Goal: Task Accomplishment & Management: Manage account settings

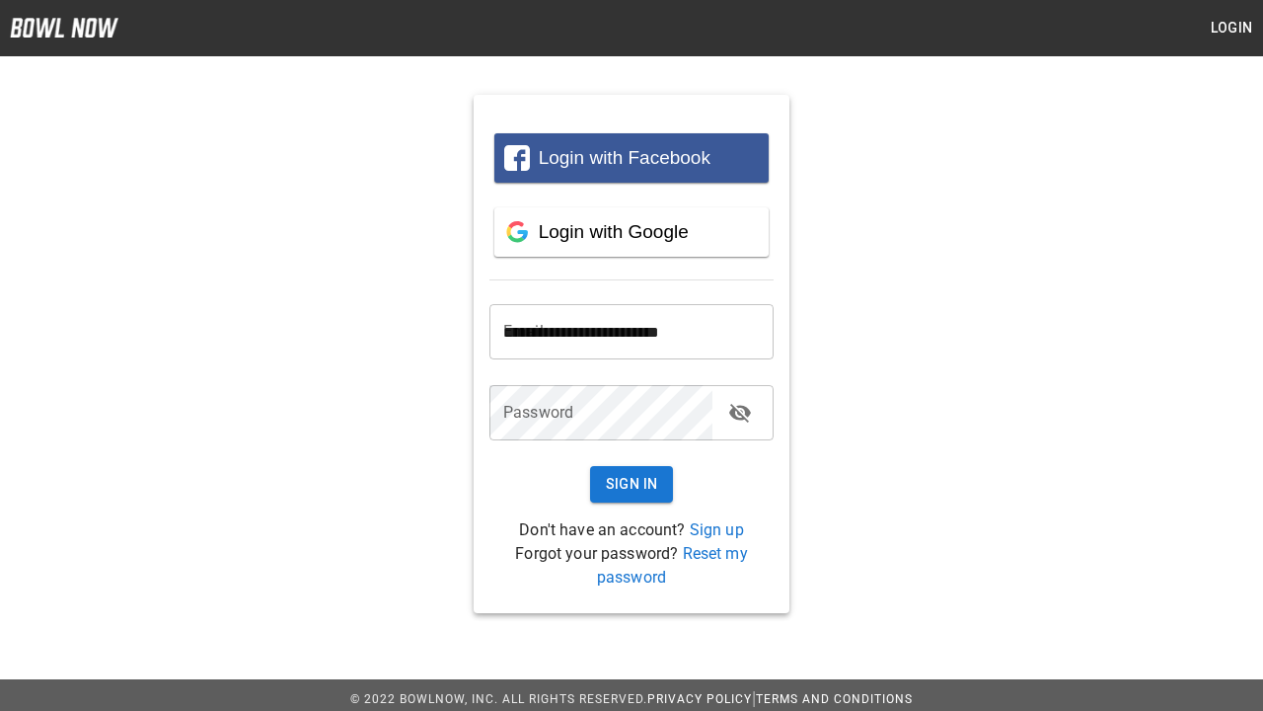
type input "**********"
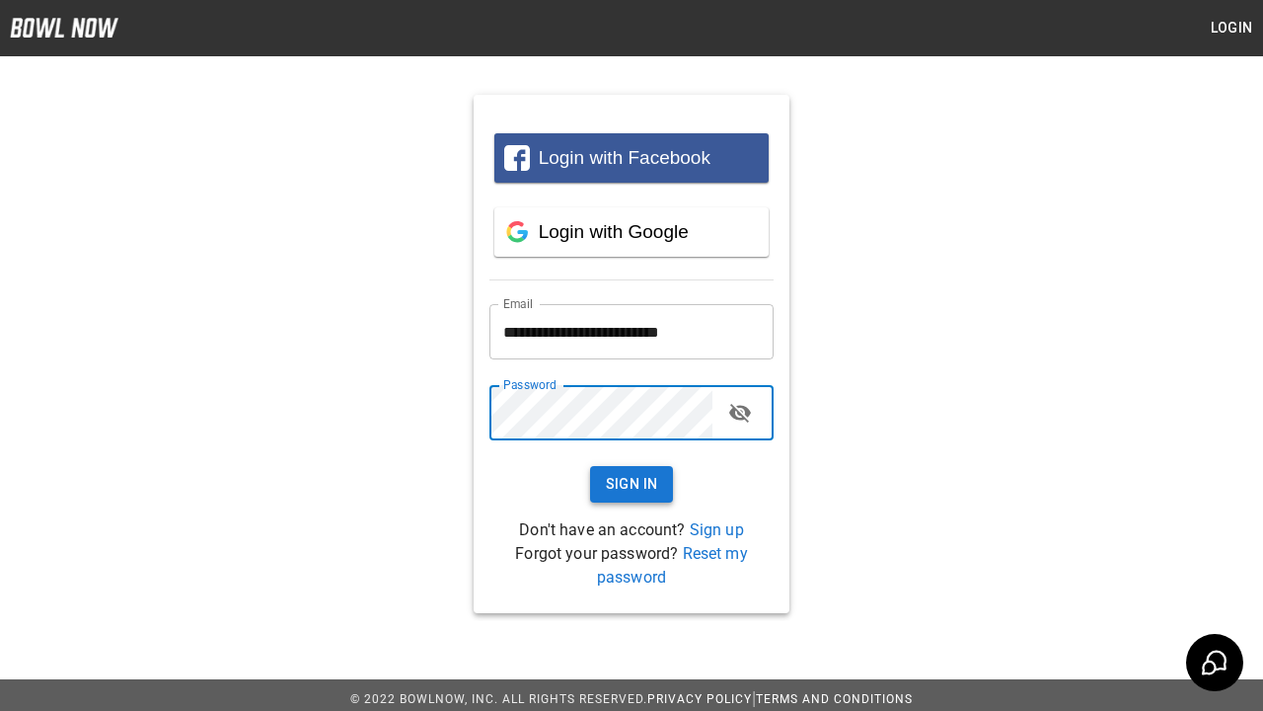
click at [632, 484] on button "Sign In" at bounding box center [632, 484] width 84 height 37
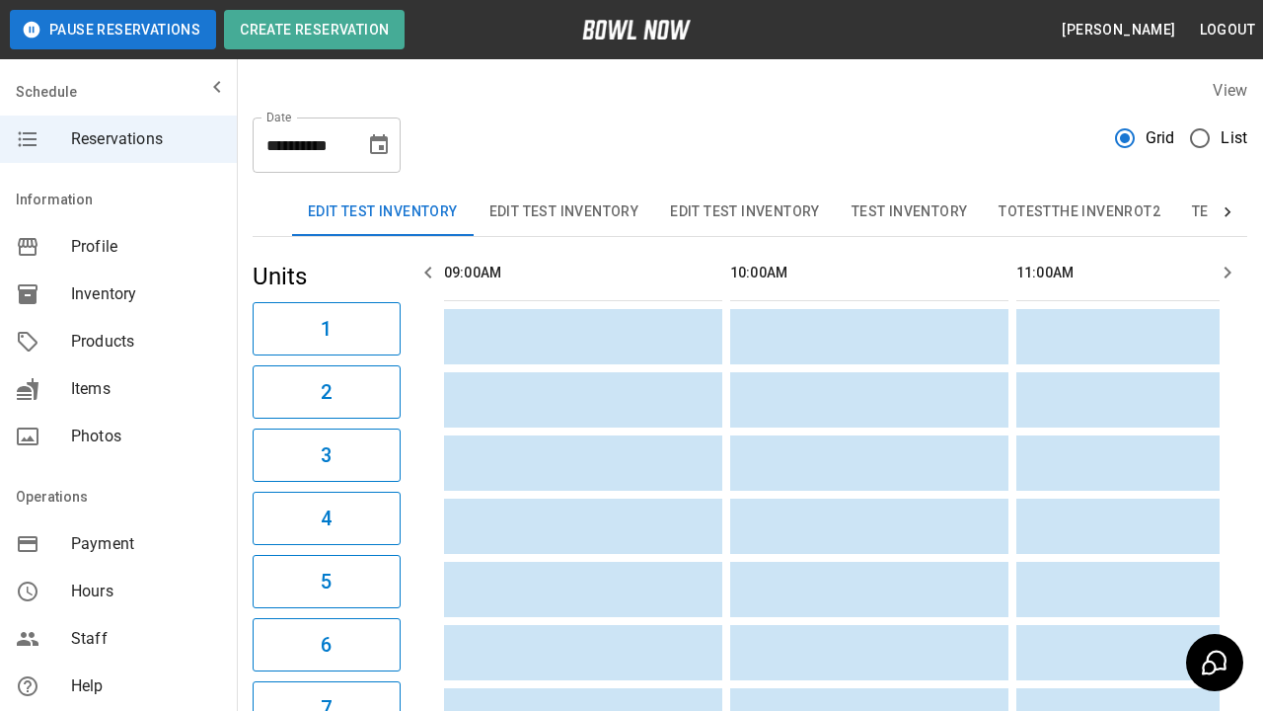
scroll to position [0, 1431]
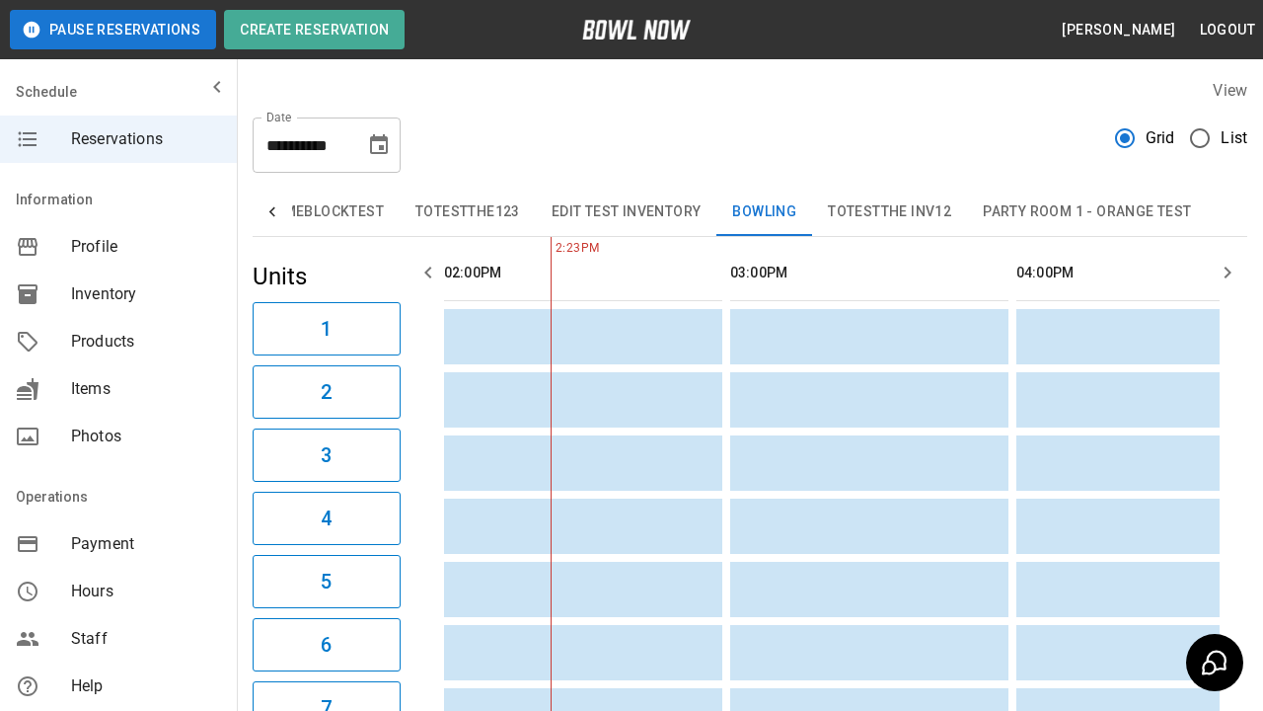
type input "**********"
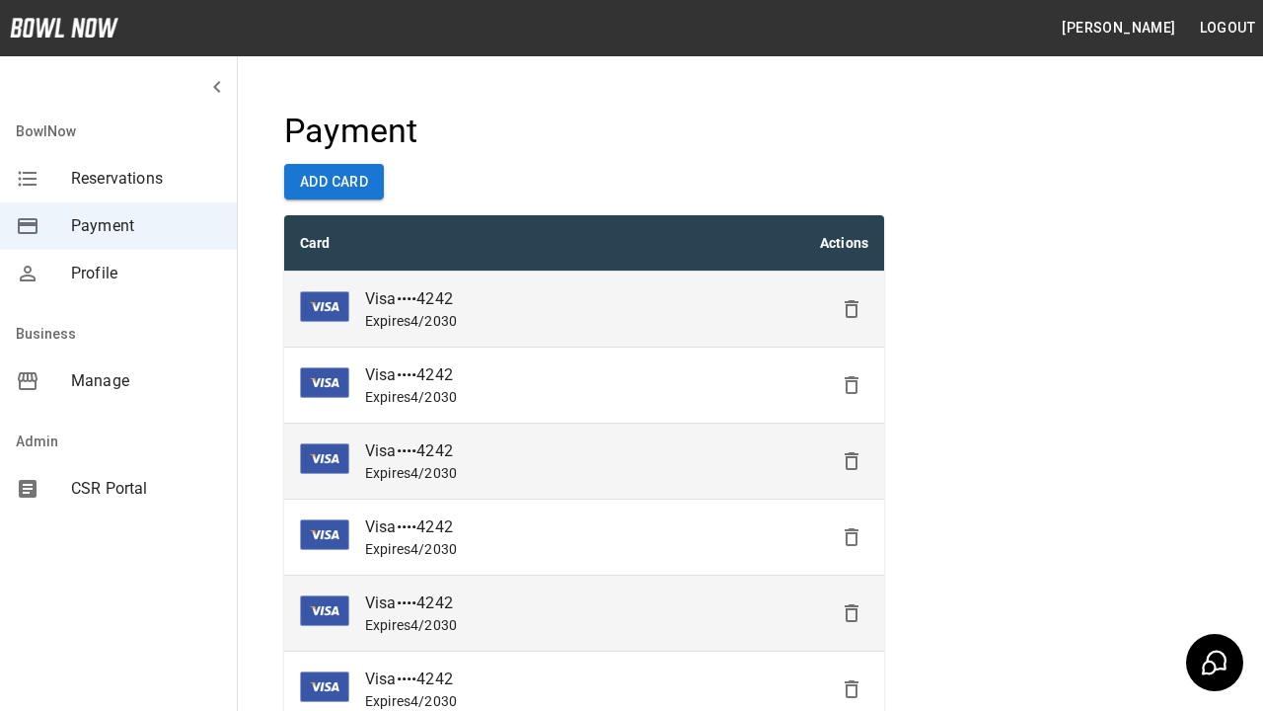
click at [852, 309] on icon "Delete" at bounding box center [852, 309] width 24 height 24
click at [852, 385] on icon "Delete" at bounding box center [852, 385] width 24 height 24
click at [852, 461] on icon "Delete" at bounding box center [852, 461] width 24 height 24
click at [852, 537] on icon "Delete" at bounding box center [852, 537] width 24 height 24
click at [852, 613] on icon "Delete" at bounding box center [852, 613] width 24 height 24
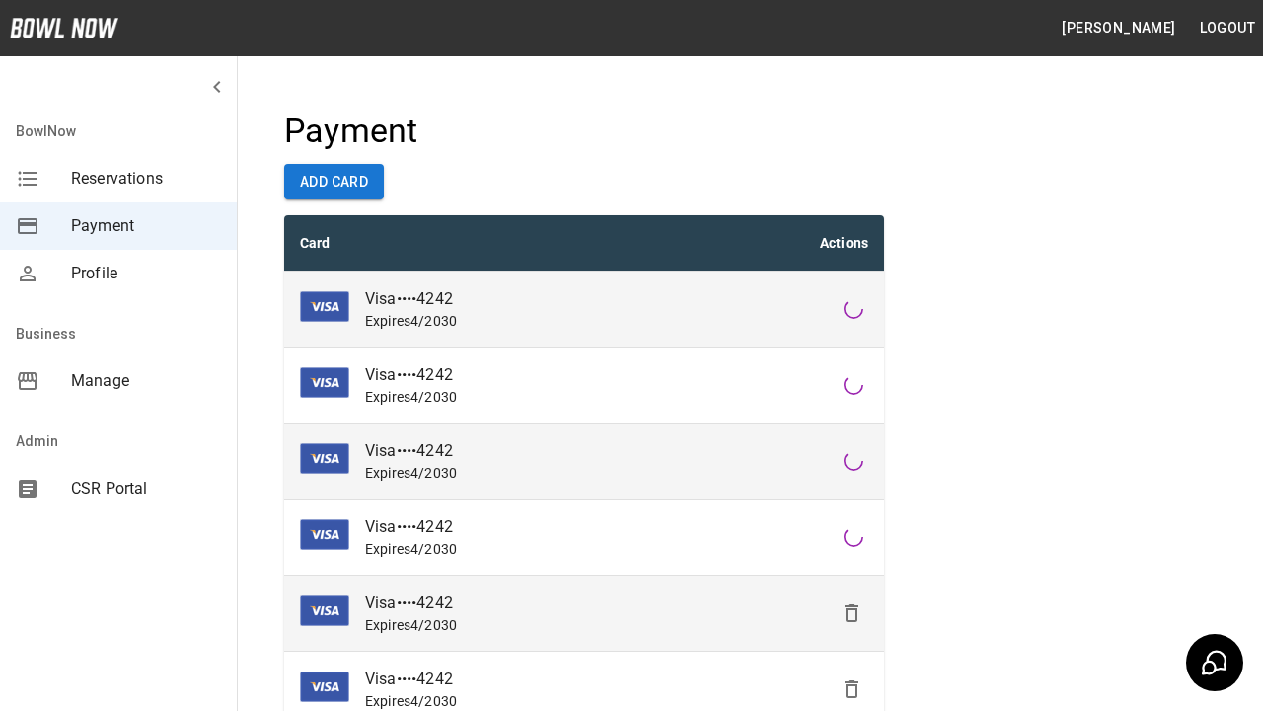
click at [852, 689] on icon "Delete" at bounding box center [852, 689] width 24 height 24
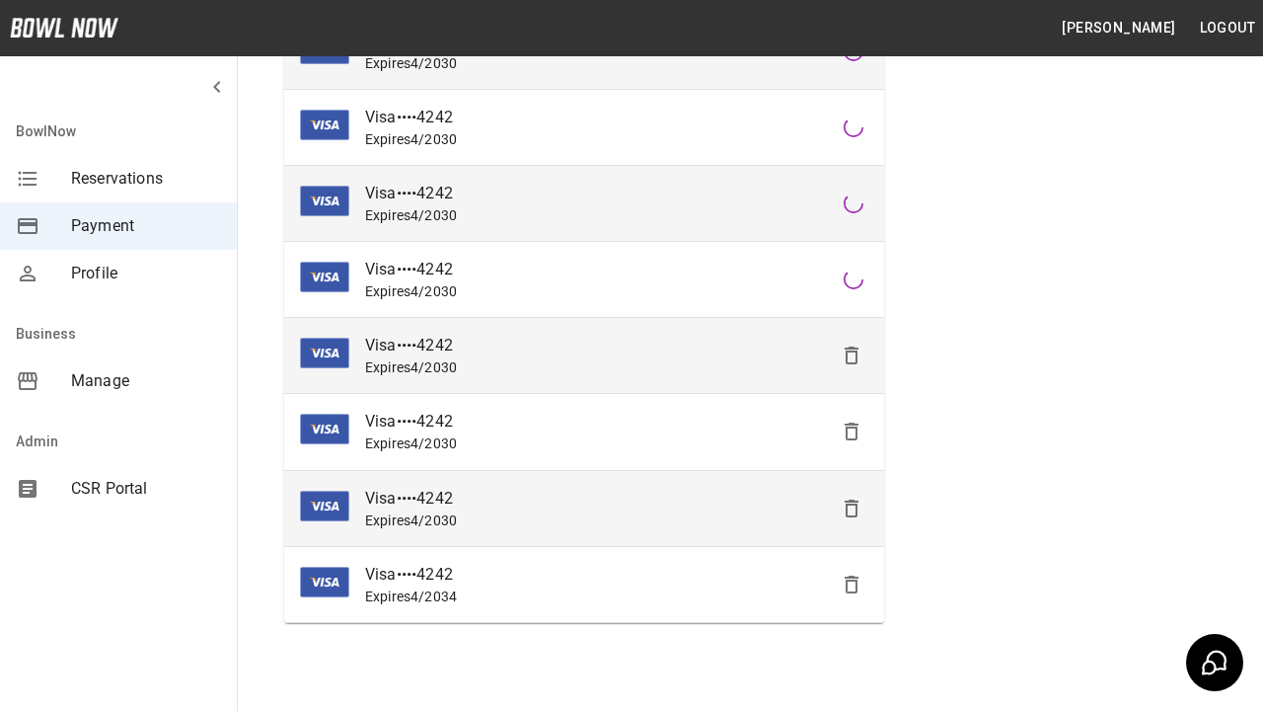
click at [852, 431] on icon "Delete" at bounding box center [852, 431] width 24 height 24
click at [852, 507] on icon "Delete" at bounding box center [852, 508] width 24 height 24
click at [852, 583] on icon "Delete" at bounding box center [852, 584] width 24 height 24
